Goal: Transaction & Acquisition: Purchase product/service

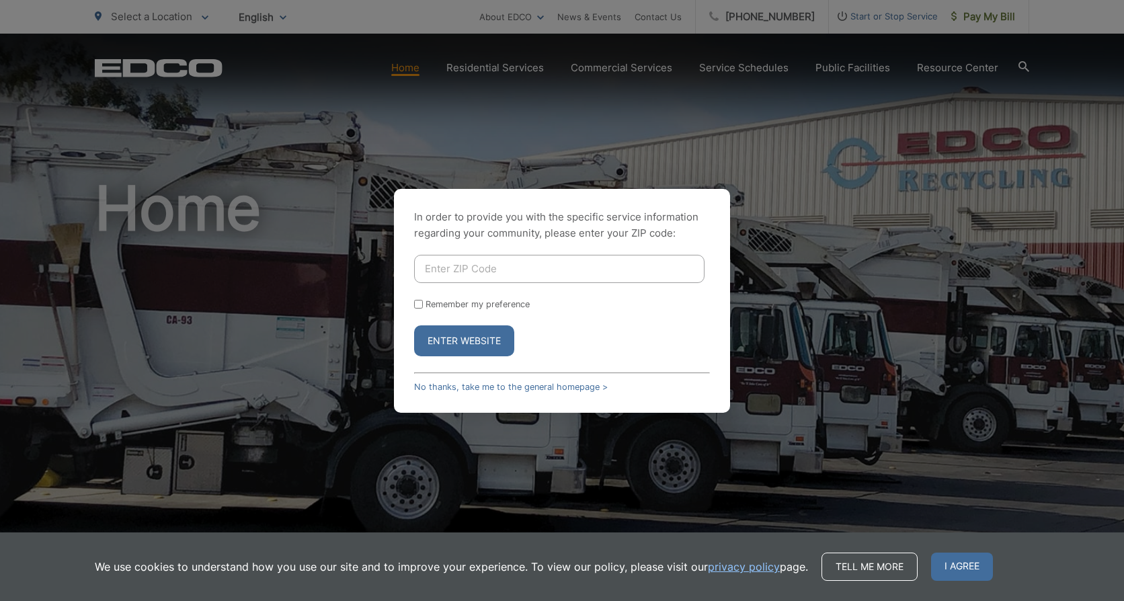
click at [495, 271] on input "Enter ZIP Code" at bounding box center [559, 269] width 290 height 28
click at [873, 328] on div "In order to provide you with the specific service information regarding your co…" at bounding box center [562, 300] width 1124 height 601
click at [436, 273] on input "Enter ZIP Code" at bounding box center [559, 269] width 290 height 28
type input "92084"
click at [414, 325] on button "Enter Website" at bounding box center [464, 340] width 100 height 31
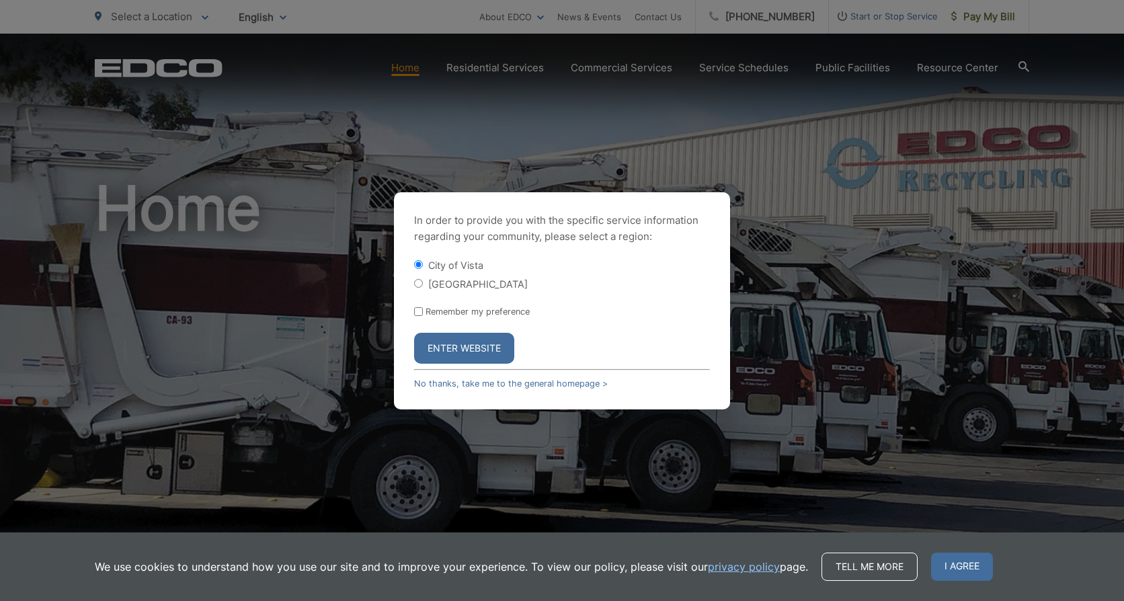
click at [441, 342] on button "Enter Website" at bounding box center [464, 348] width 100 height 31
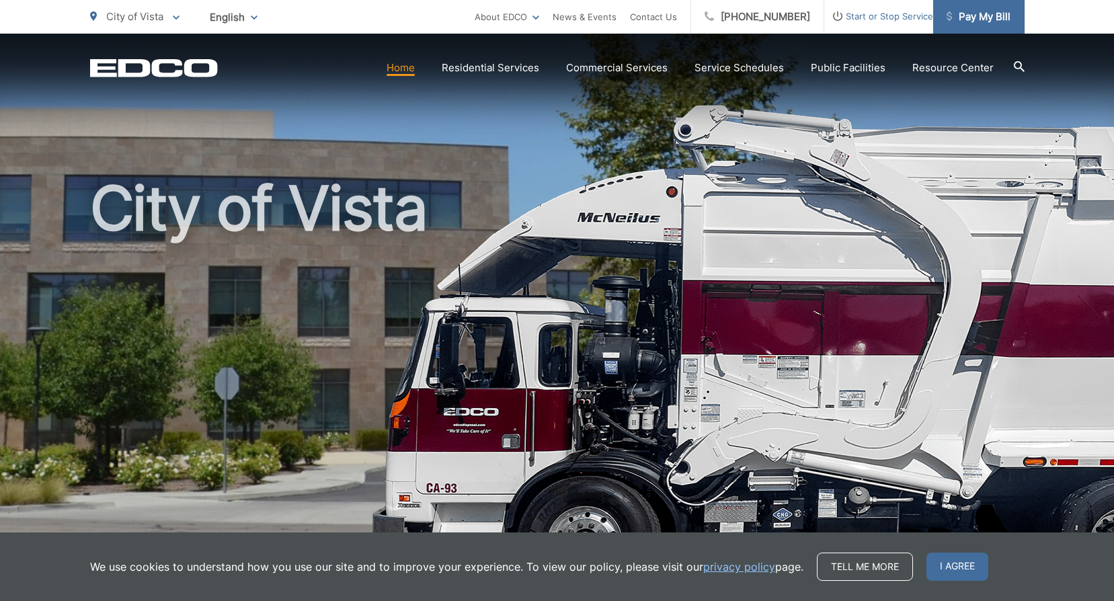
click at [982, 15] on span "Pay My Bill" at bounding box center [979, 17] width 64 height 16
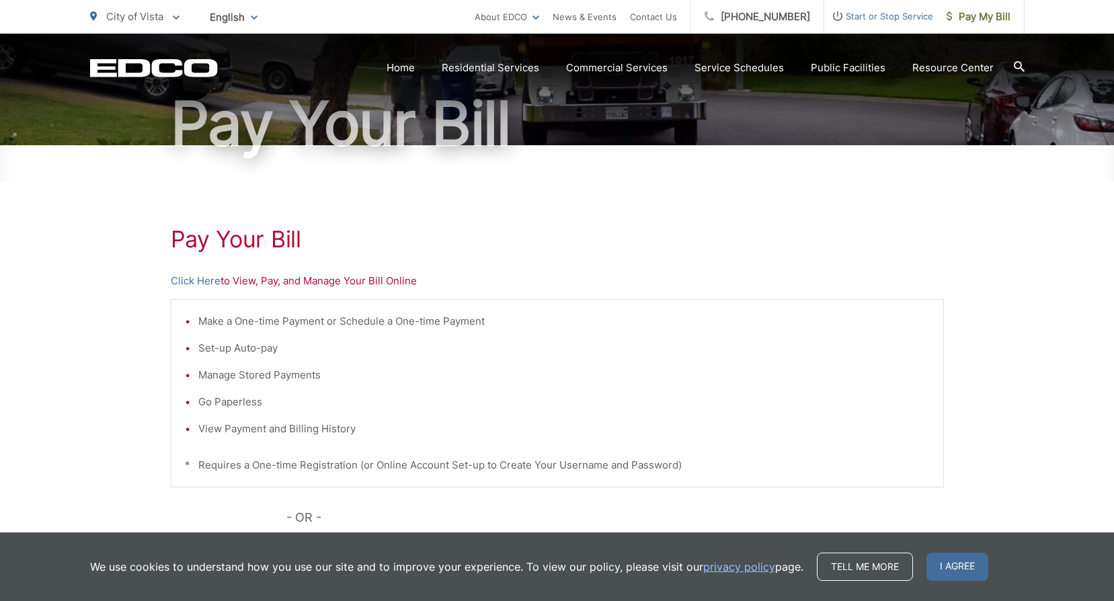
scroll to position [134, 0]
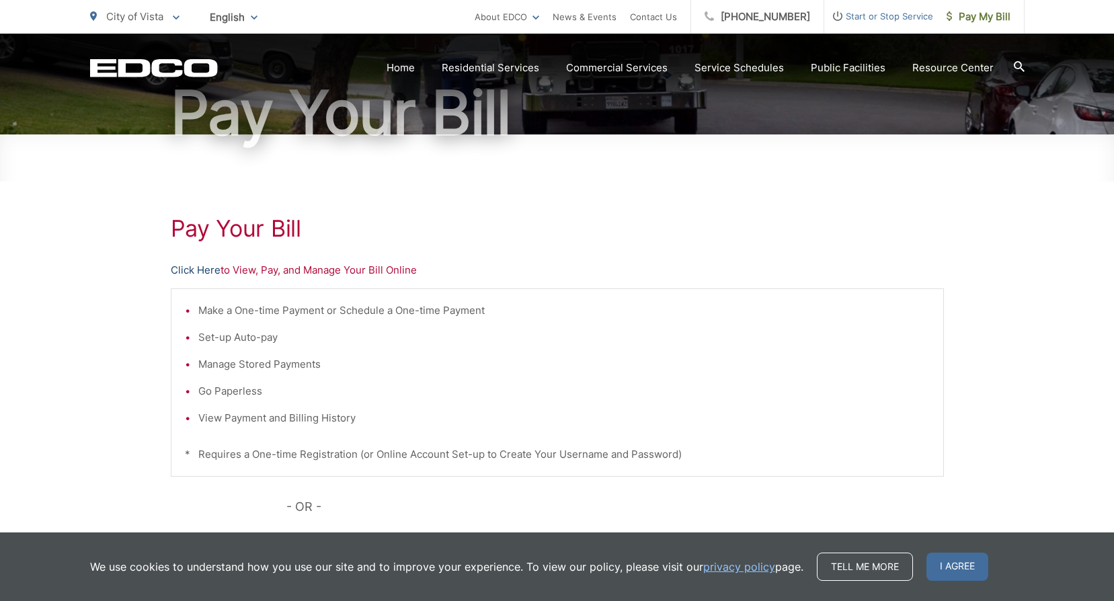
click at [192, 272] on link "Click Here" at bounding box center [196, 270] width 50 height 16
